Goal: Task Accomplishment & Management: Use online tool/utility

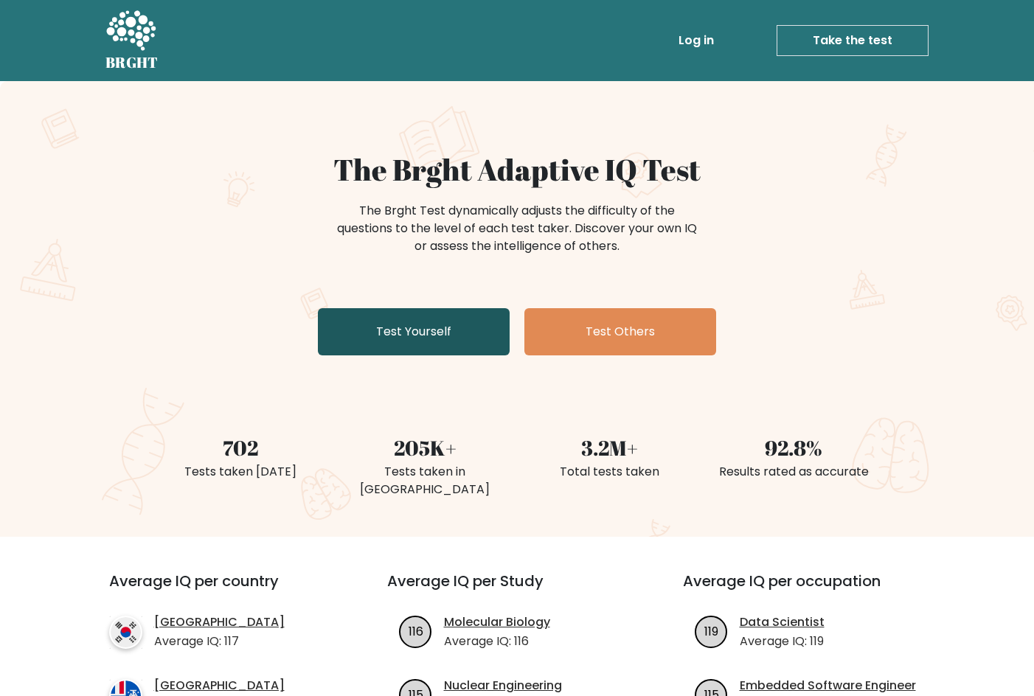
click at [487, 328] on link "Test Yourself" at bounding box center [414, 331] width 192 height 47
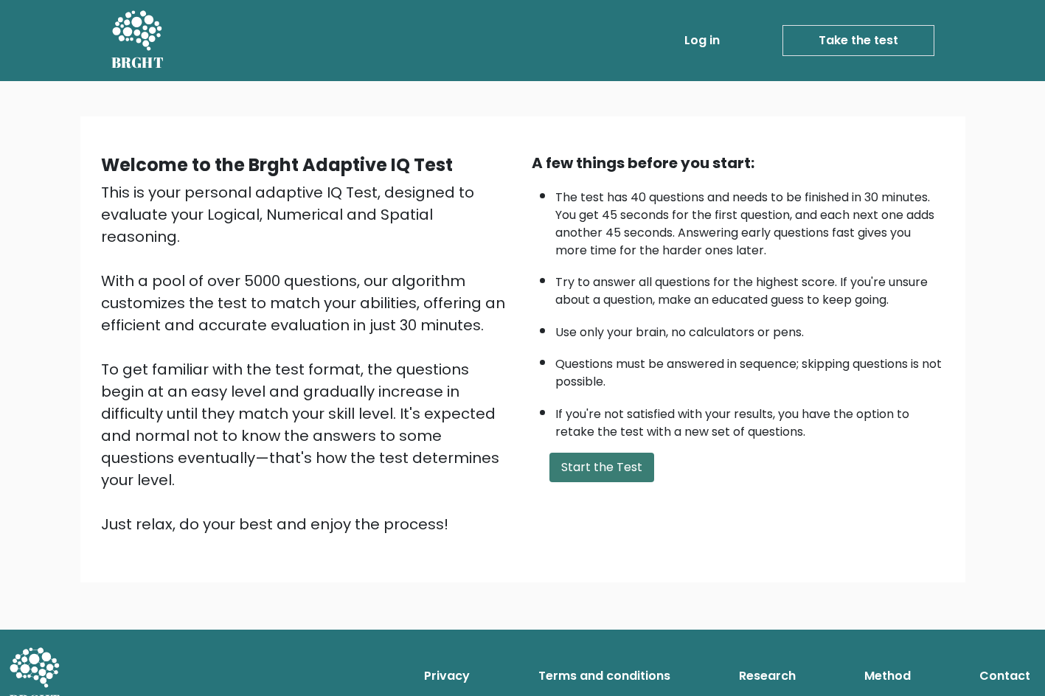
click at [623, 461] on button "Start the Test" at bounding box center [601, 467] width 105 height 29
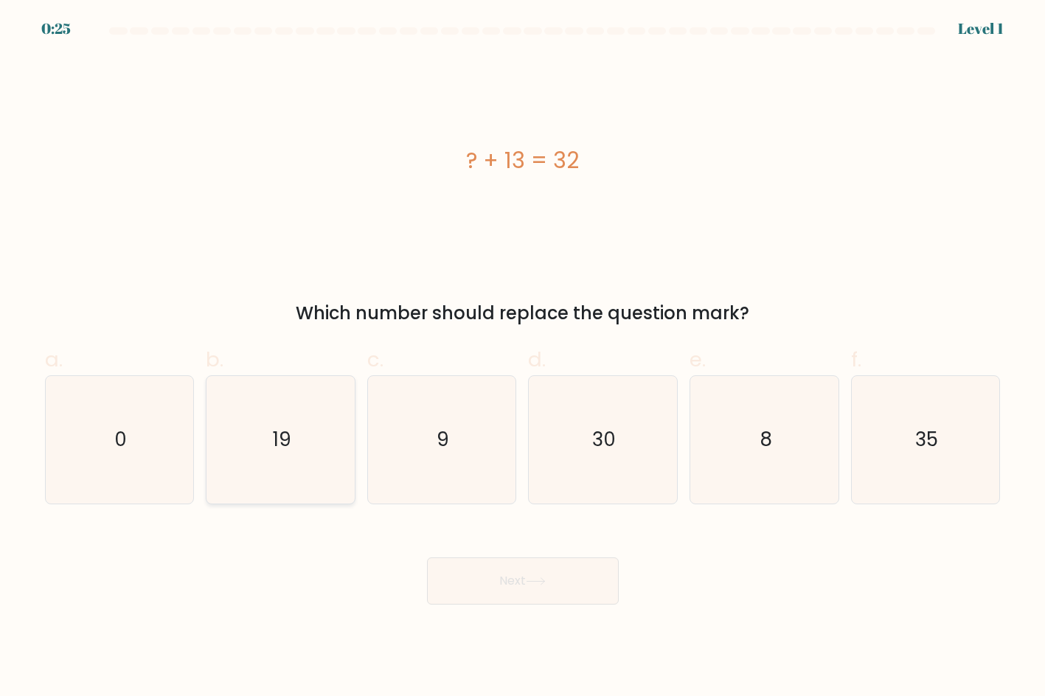
click at [333, 450] on icon "19" at bounding box center [281, 440] width 128 height 128
click at [523, 358] on input "b. 19" at bounding box center [523, 353] width 1 height 10
radio input "true"
click at [557, 582] on button "Next" at bounding box center [523, 580] width 192 height 47
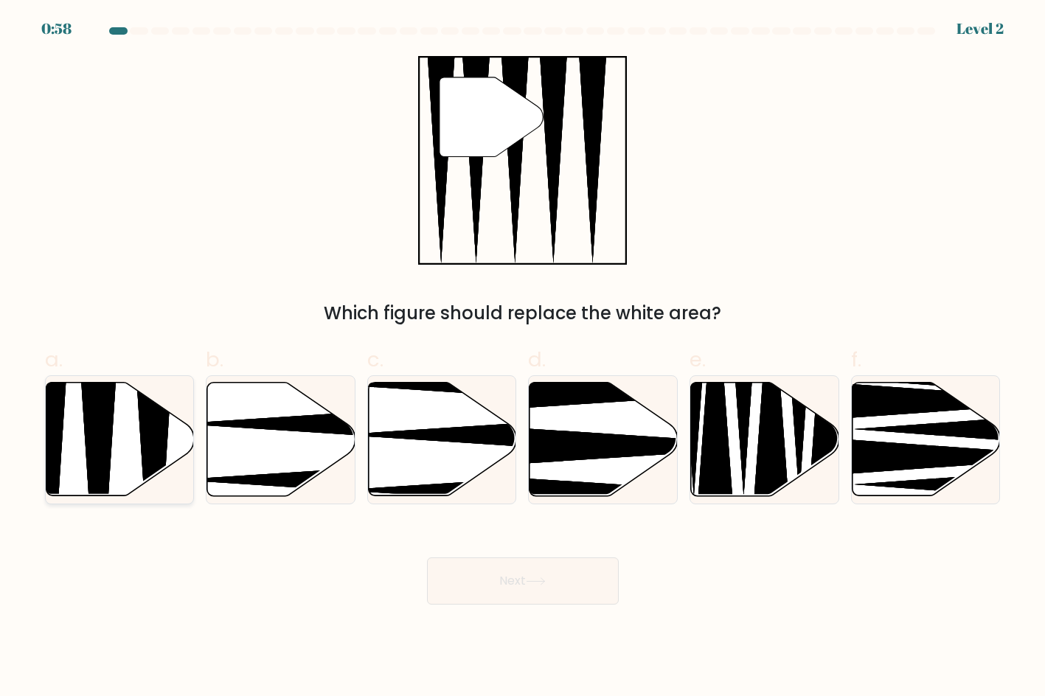
click at [152, 412] on icon at bounding box center [154, 501] width 38 height 294
click at [523, 358] on input "a." at bounding box center [523, 353] width 1 height 10
radio input "true"
click at [553, 581] on button "Next" at bounding box center [523, 580] width 192 height 47
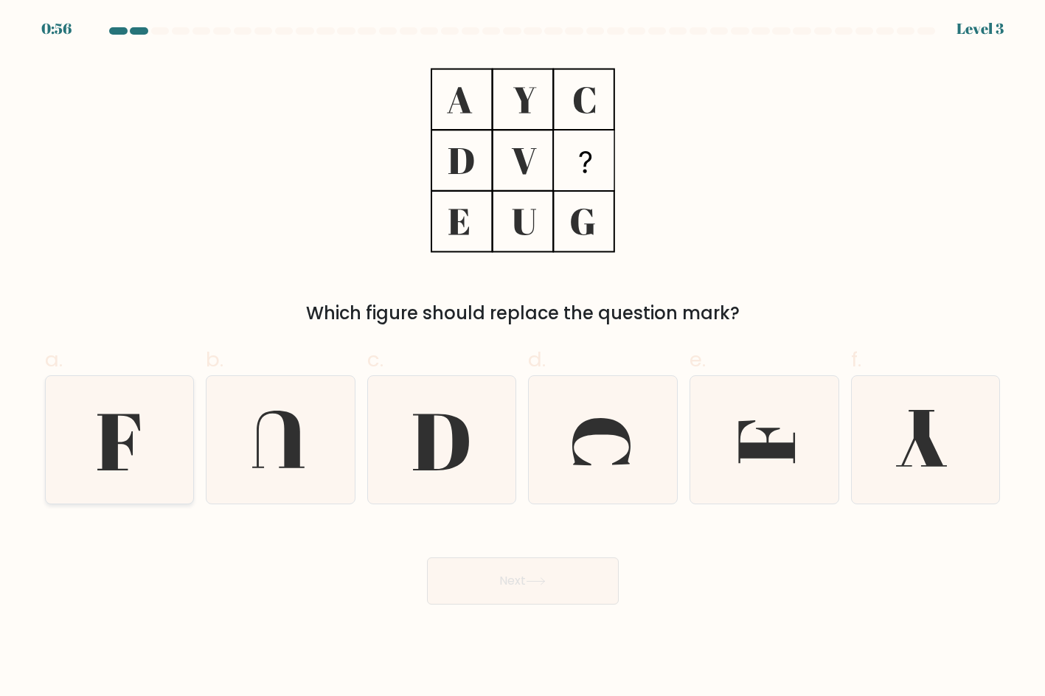
click at [87, 408] on icon at bounding box center [119, 440] width 128 height 128
click at [523, 358] on input "a." at bounding box center [523, 353] width 1 height 10
radio input "true"
click at [478, 571] on button "Next" at bounding box center [523, 580] width 192 height 47
